Goal: Answer question/provide support: Share knowledge or assist other users

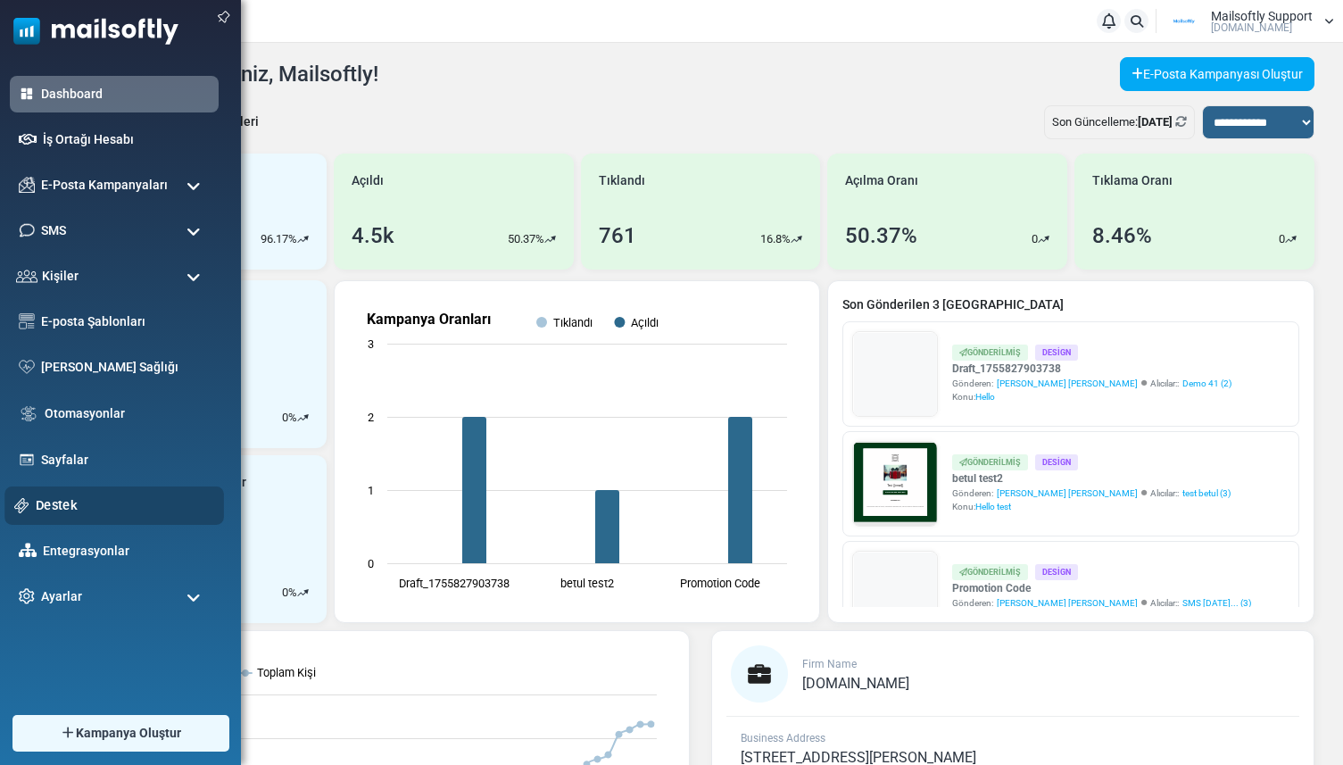
click at [70, 510] on link "Destek" at bounding box center [125, 505] width 178 height 20
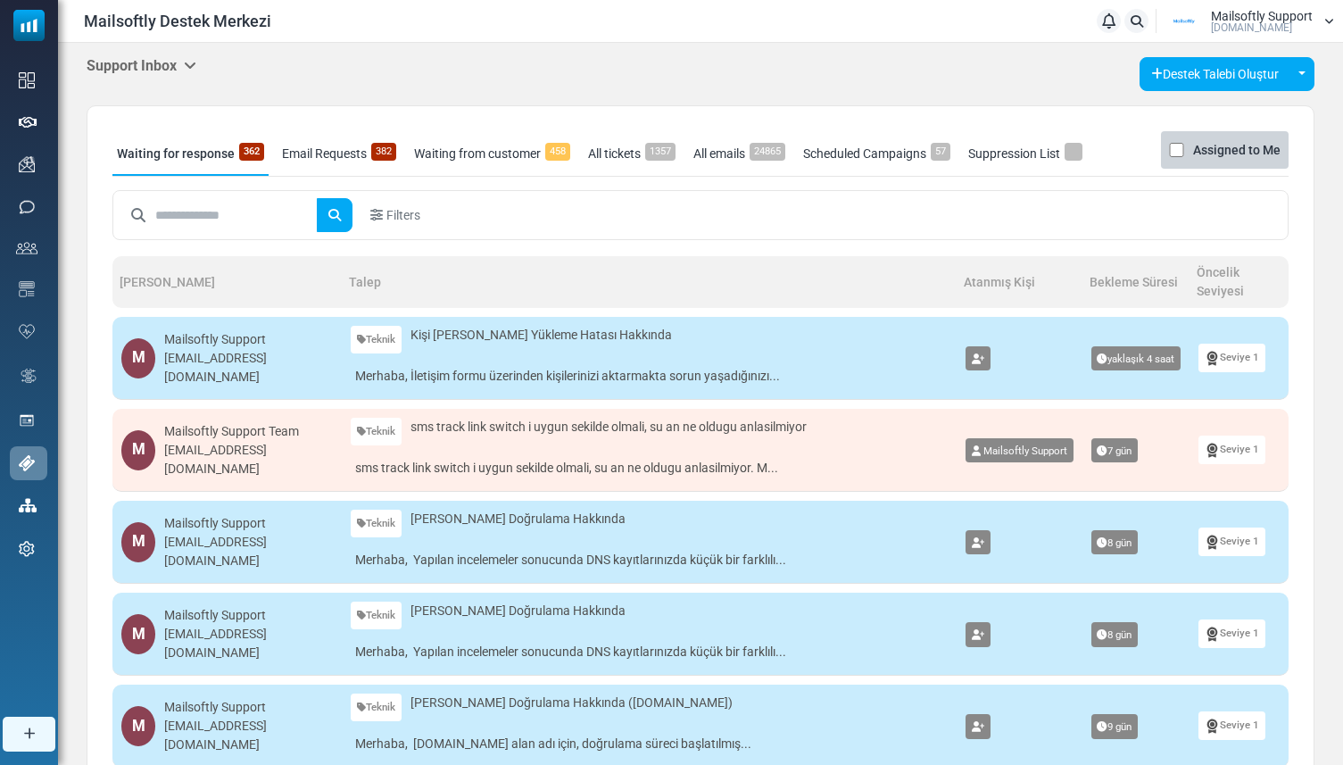
click at [168, 66] on h5 "Support Inbox" at bounding box center [142, 65] width 110 height 17
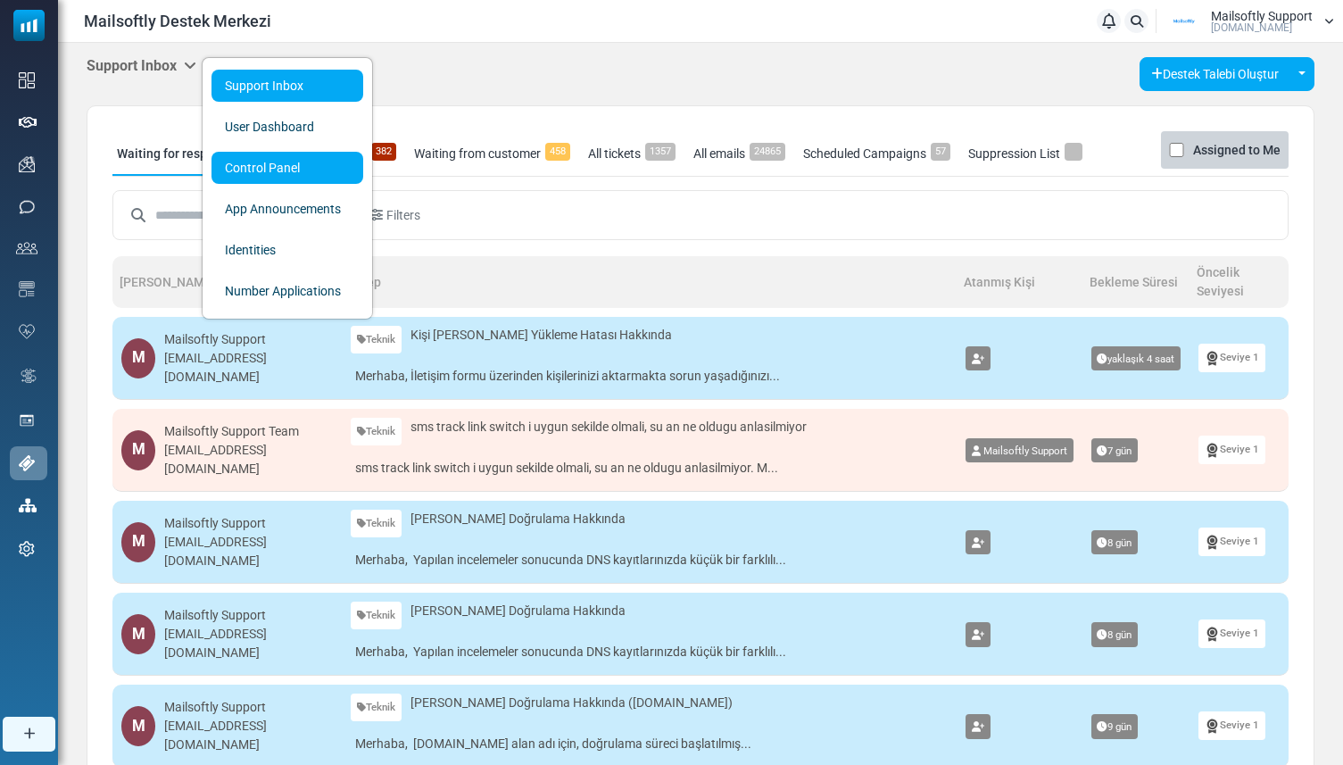
click at [223, 170] on link "Control Panel" at bounding box center [287, 168] width 152 height 32
